Goal: Information Seeking & Learning: Learn about a topic

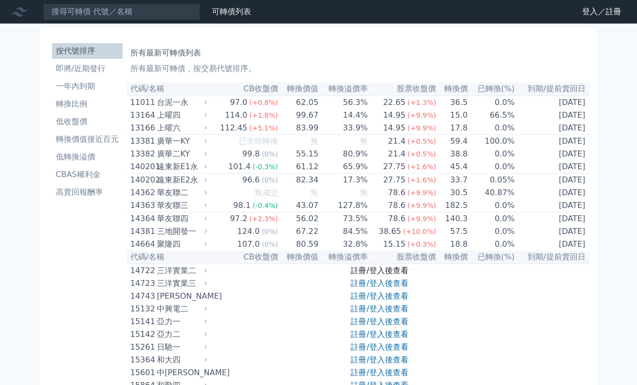
click at [378, 275] on link "註冊/登入後查看" at bounding box center [379, 270] width 57 height 9
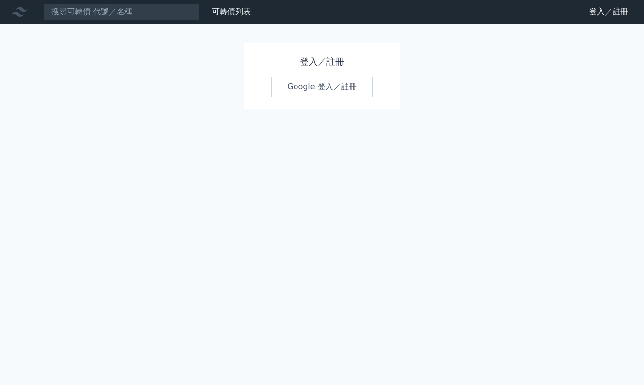
click at [314, 84] on link "Google 登入／註冊" at bounding box center [322, 87] width 102 height 21
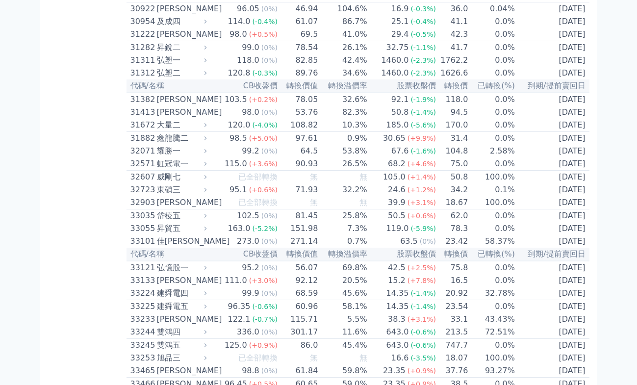
scroll to position [1527, 0]
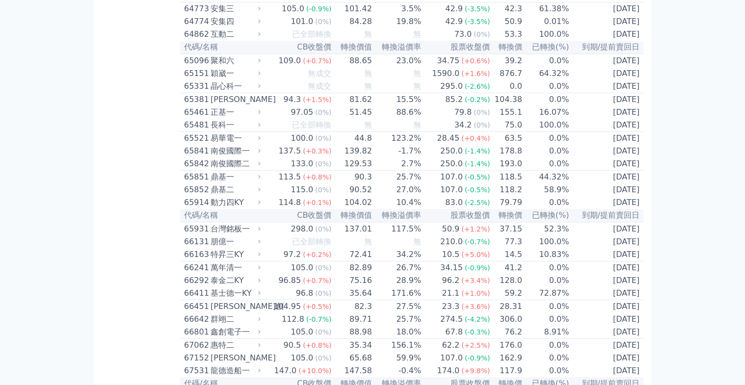
scroll to position [4594, 0]
